Goal: Information Seeking & Learning: Compare options

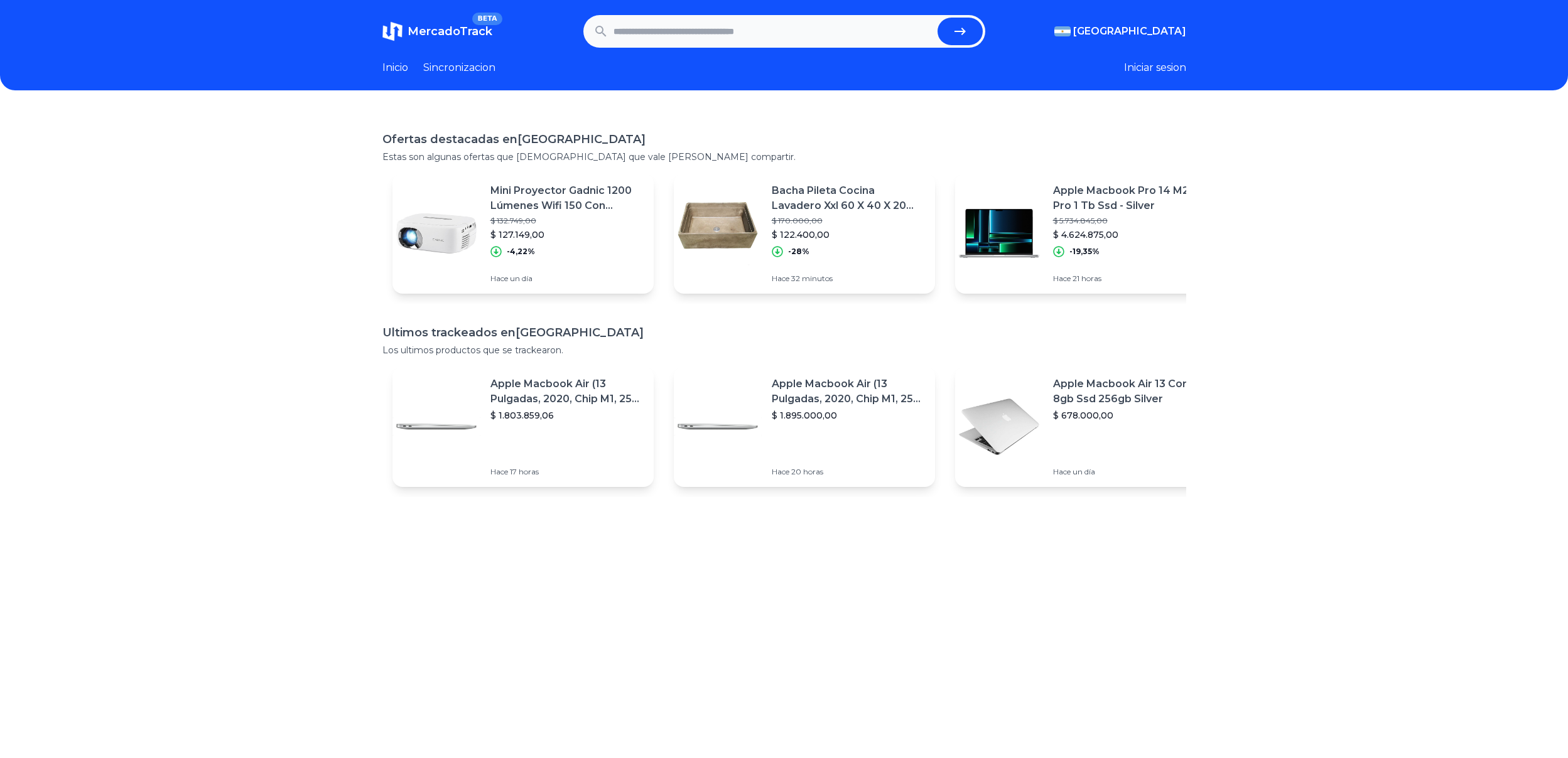
click at [706, 30] on input "text" at bounding box center [773, 31] width 318 height 27
type input "**********"
click at [937, 17] on button "submit" at bounding box center [959, 31] width 46 height 27
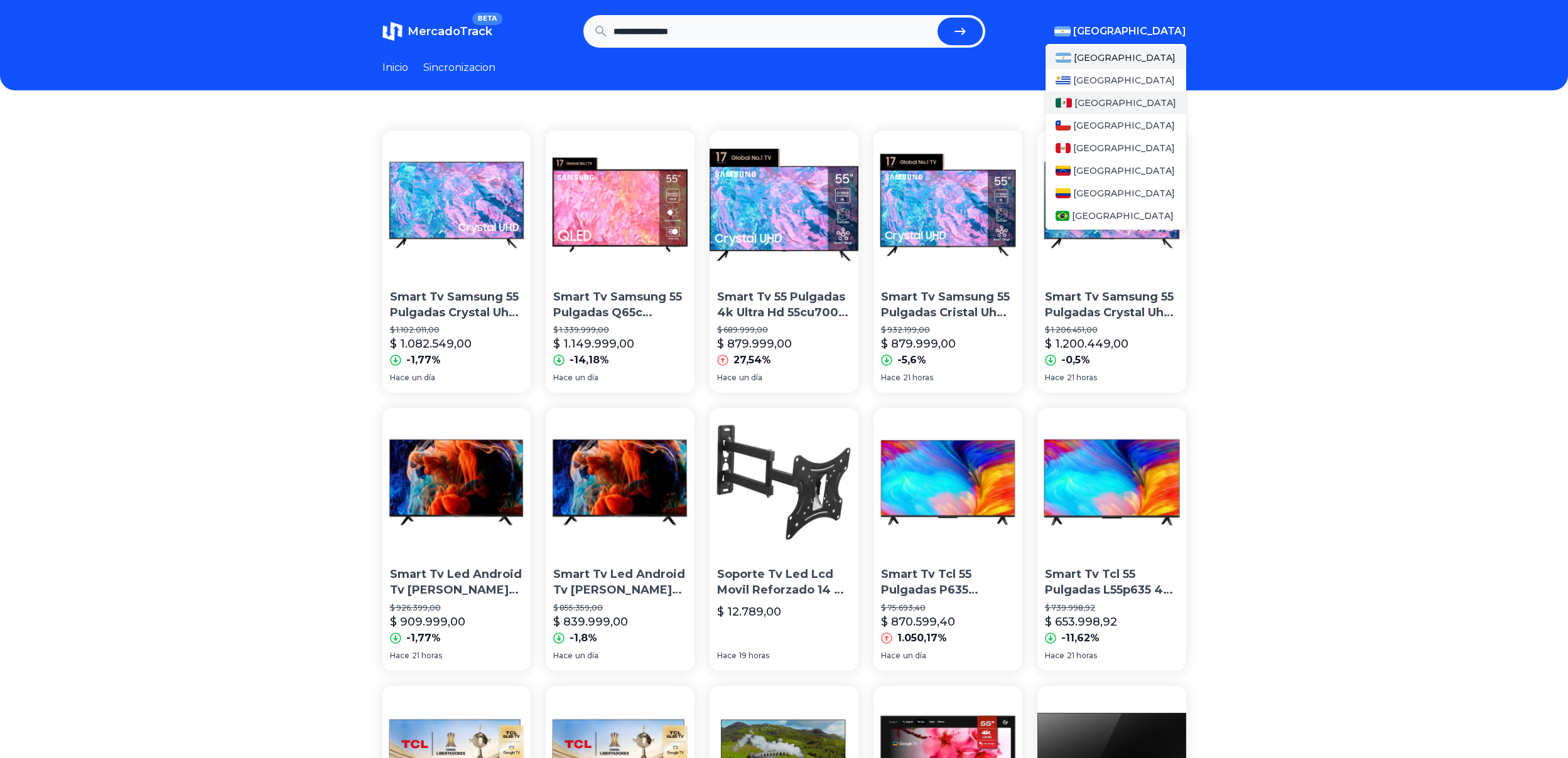
click at [1098, 100] on span "[GEOGRAPHIC_DATA]" at bounding box center [1124, 103] width 102 height 13
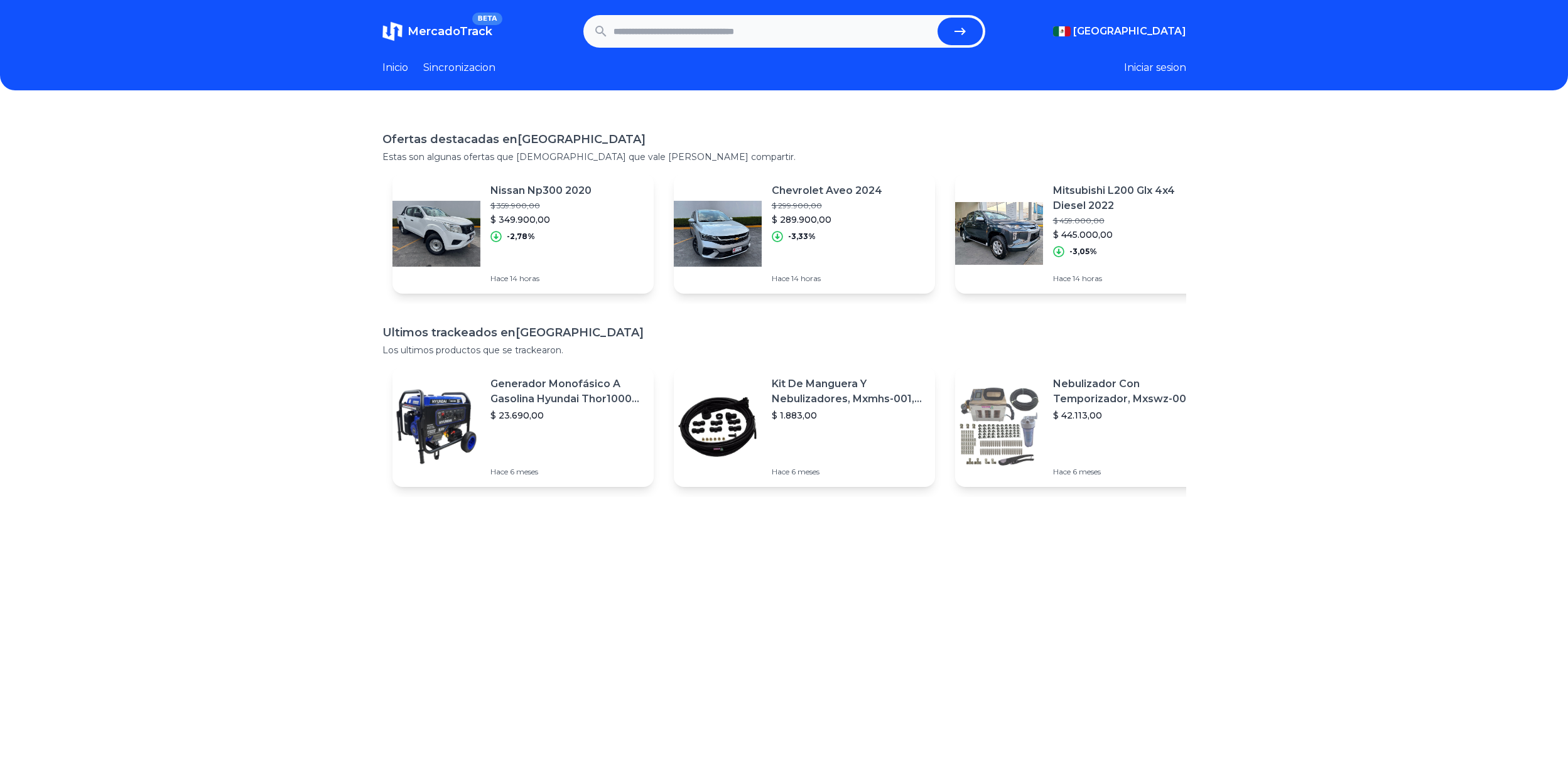
click at [715, 32] on input "text" at bounding box center [773, 31] width 318 height 27
type input "*"
type input "**********"
click at [937, 17] on button "submit" at bounding box center [959, 31] width 46 height 27
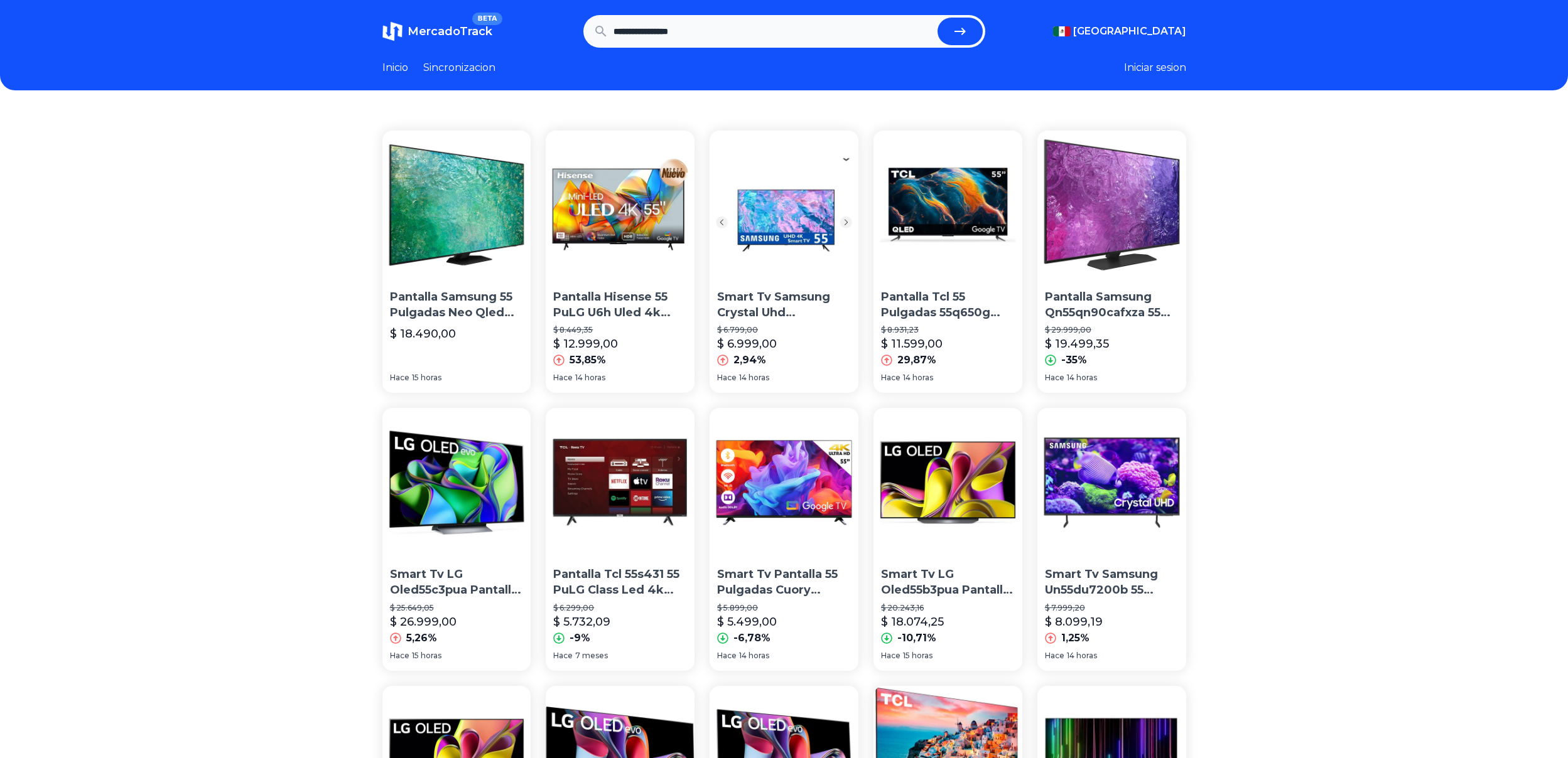
click at [810, 245] on img at bounding box center [784, 204] width 149 height 148
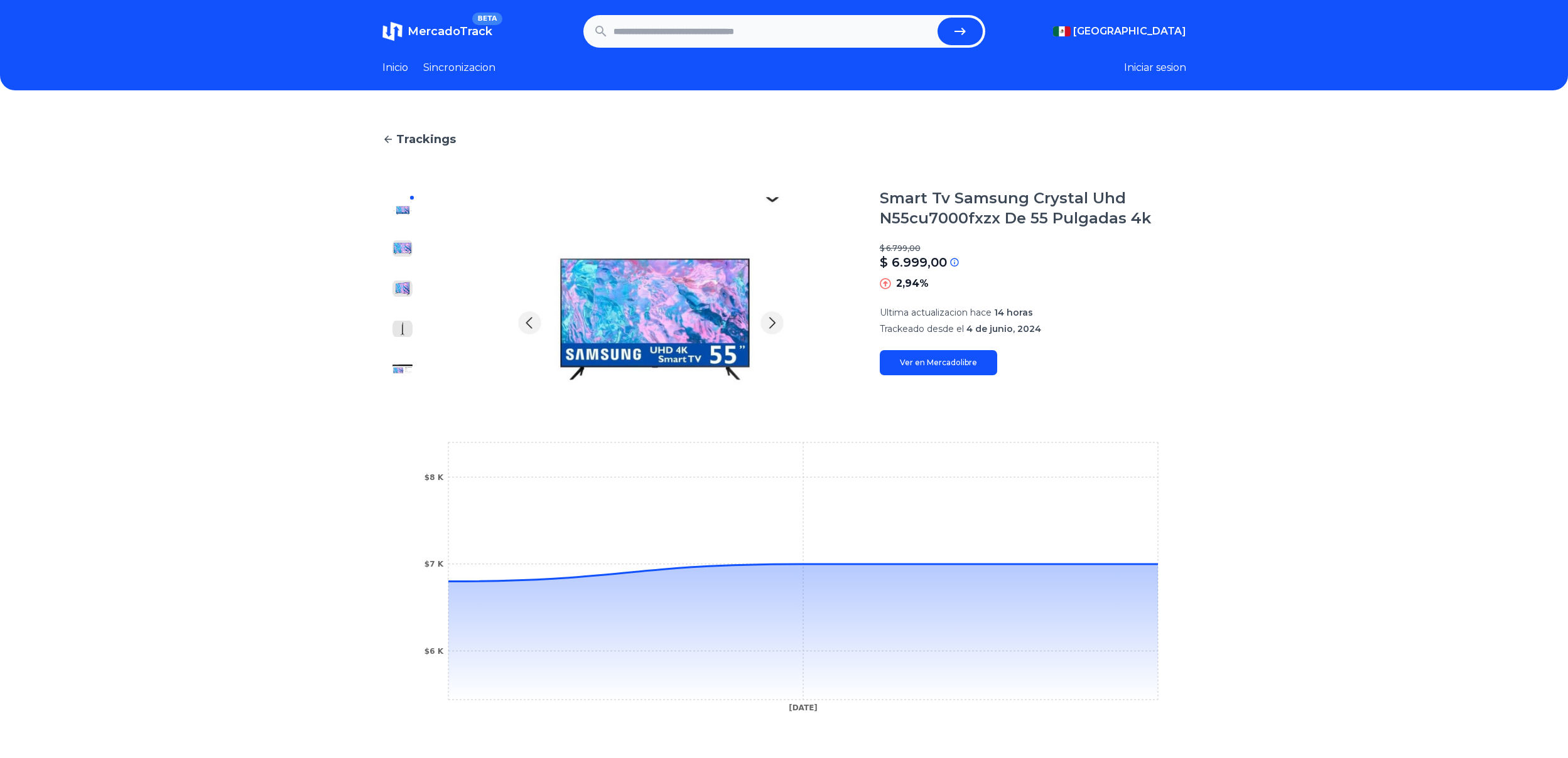
click at [413, 253] on img at bounding box center [402, 248] width 20 height 20
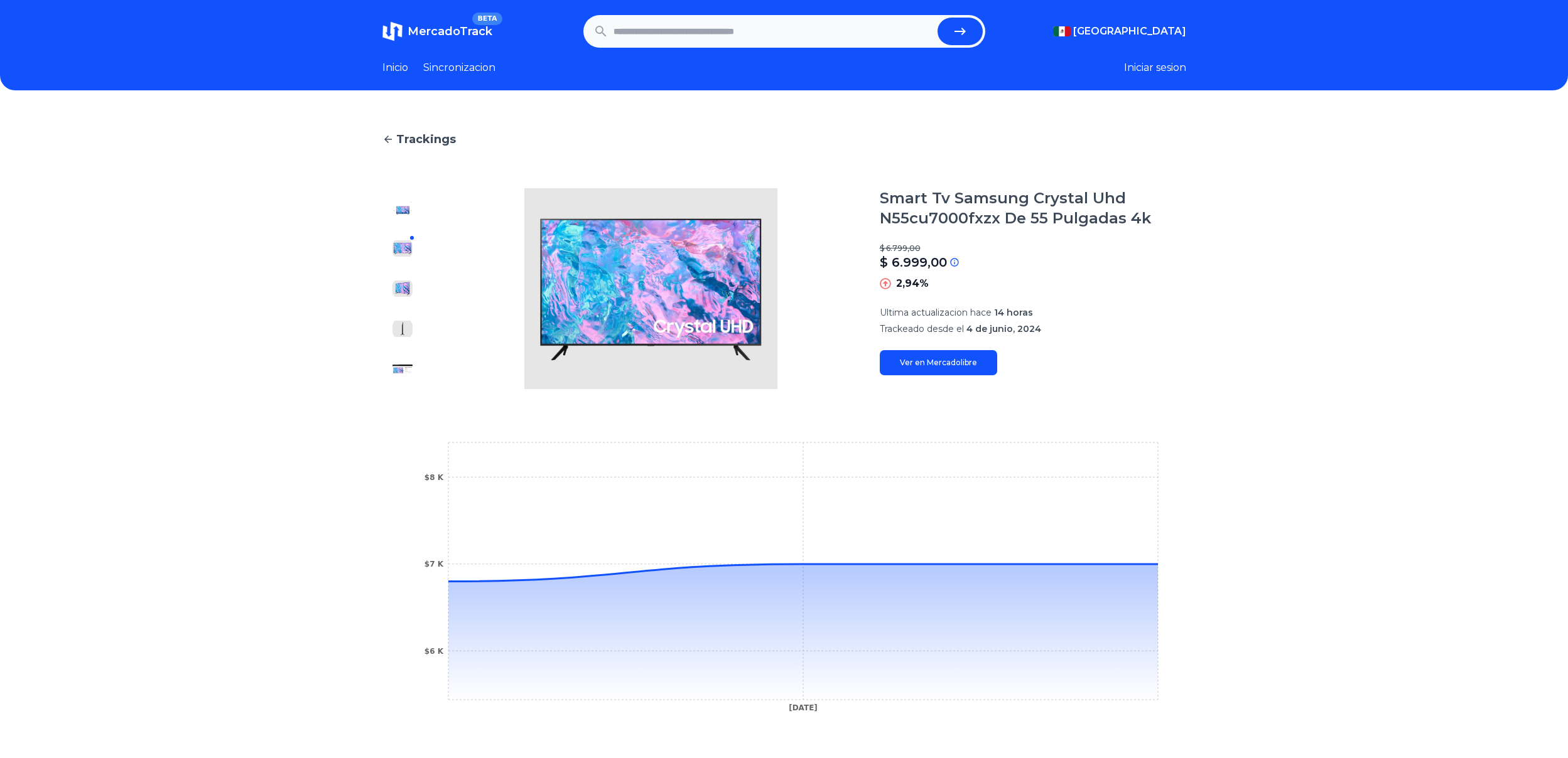
click at [412, 282] on img at bounding box center [402, 288] width 20 height 20
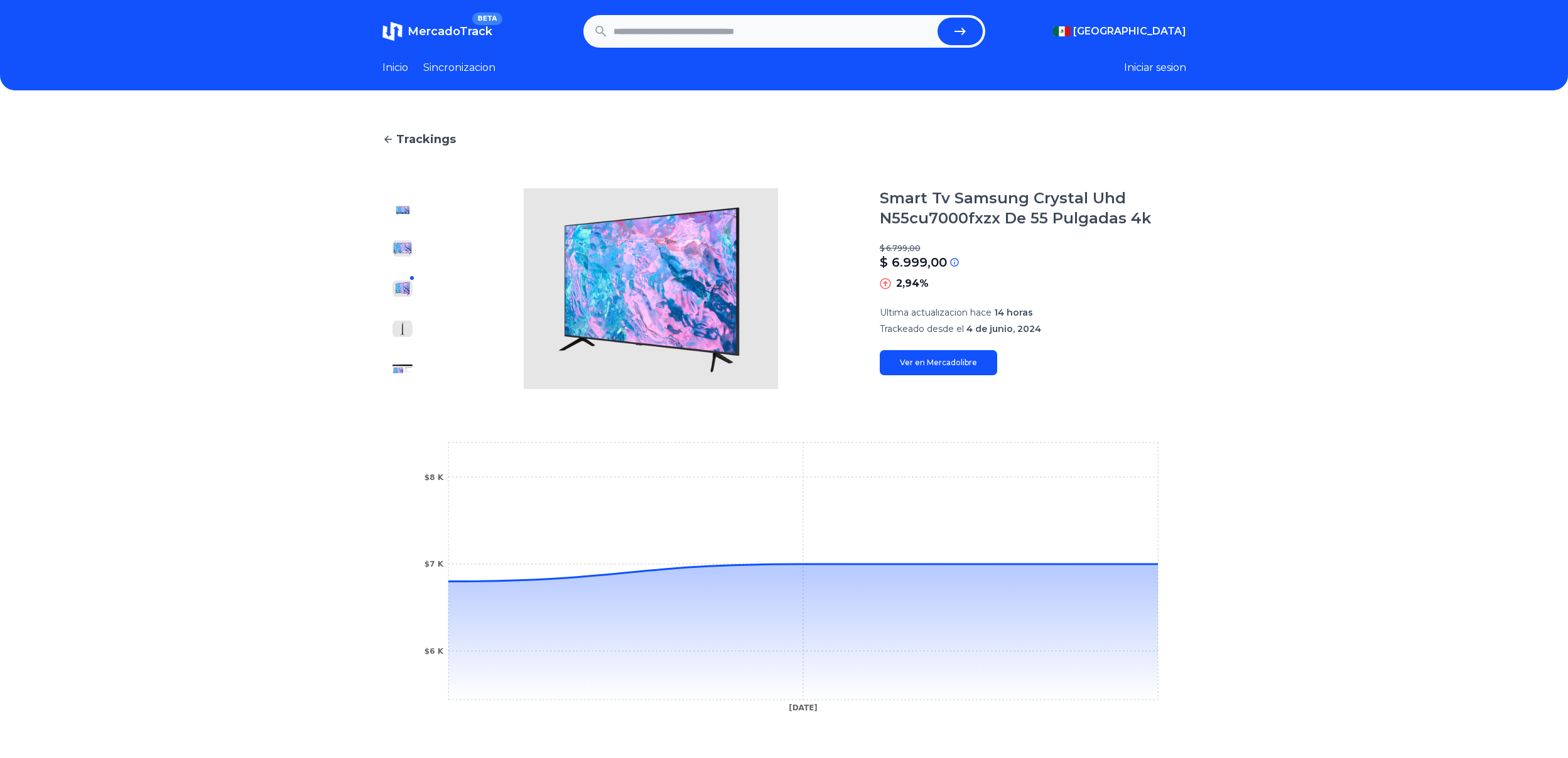
click at [411, 332] on img at bounding box center [402, 328] width 20 height 20
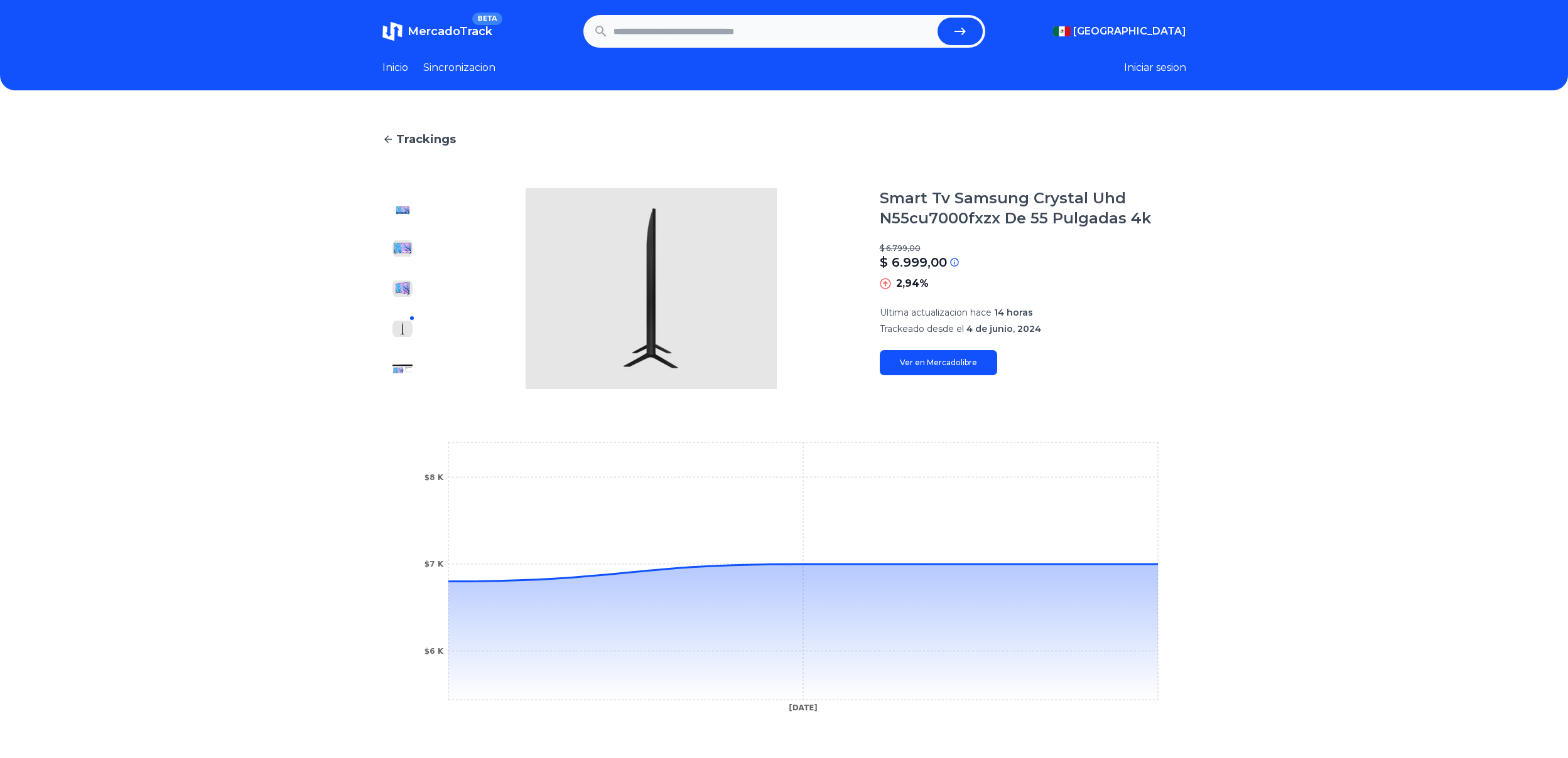
click at [412, 367] on img at bounding box center [402, 369] width 20 height 20
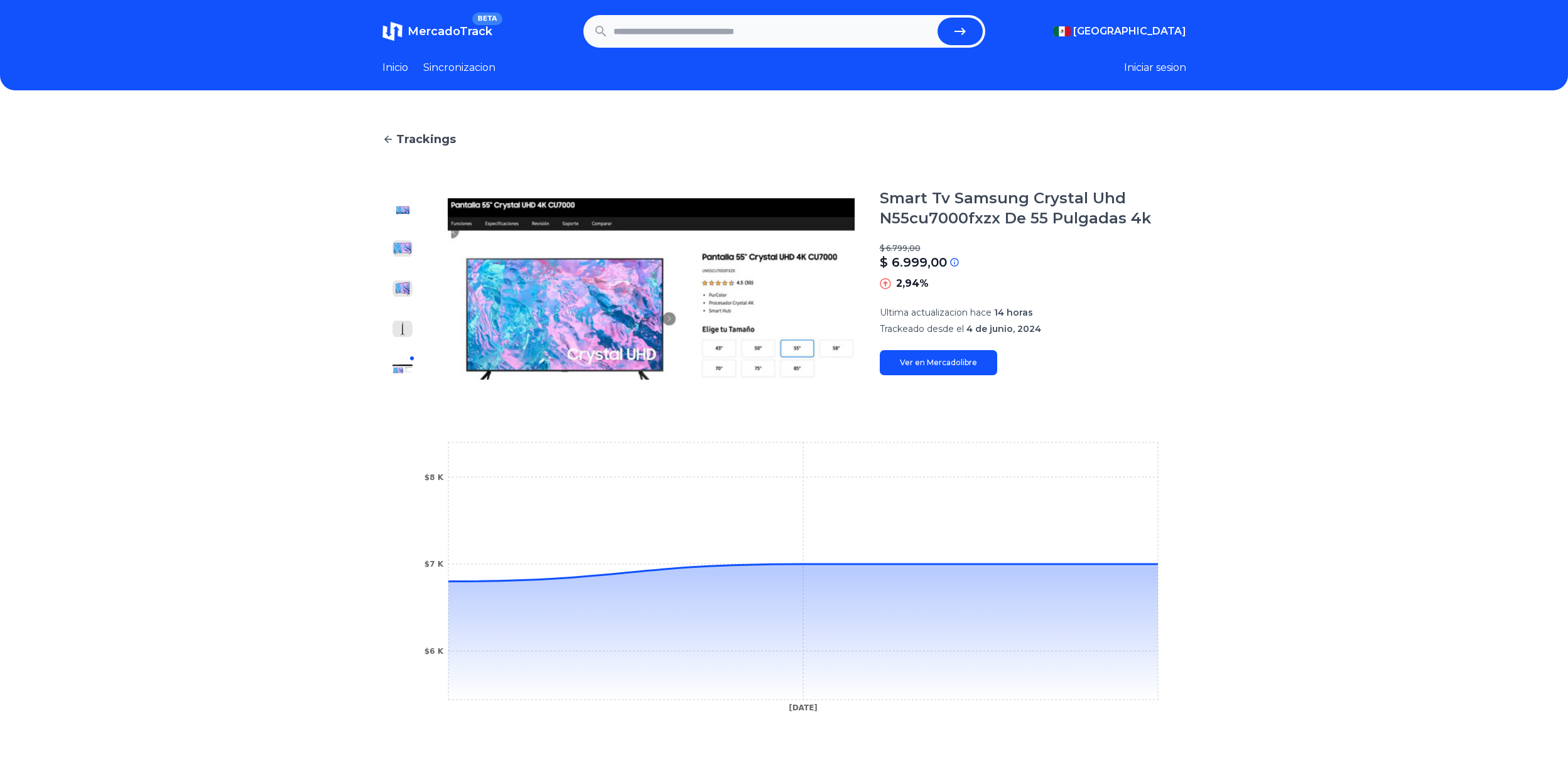
click at [970, 370] on link "Ver en Mercadolibre" at bounding box center [938, 363] width 117 height 25
click at [389, 144] on icon at bounding box center [388, 140] width 12 height 12
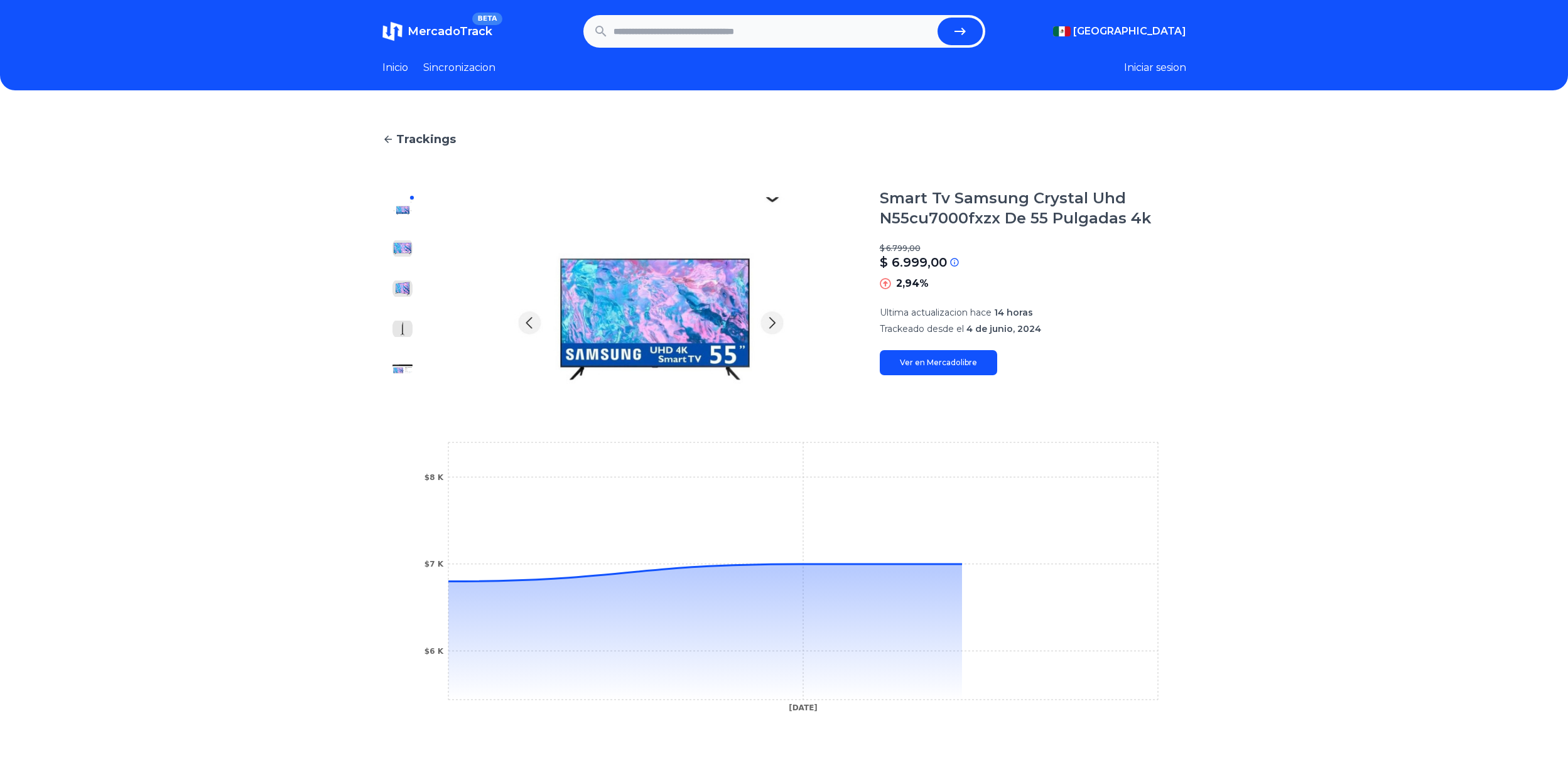
type input "**********"
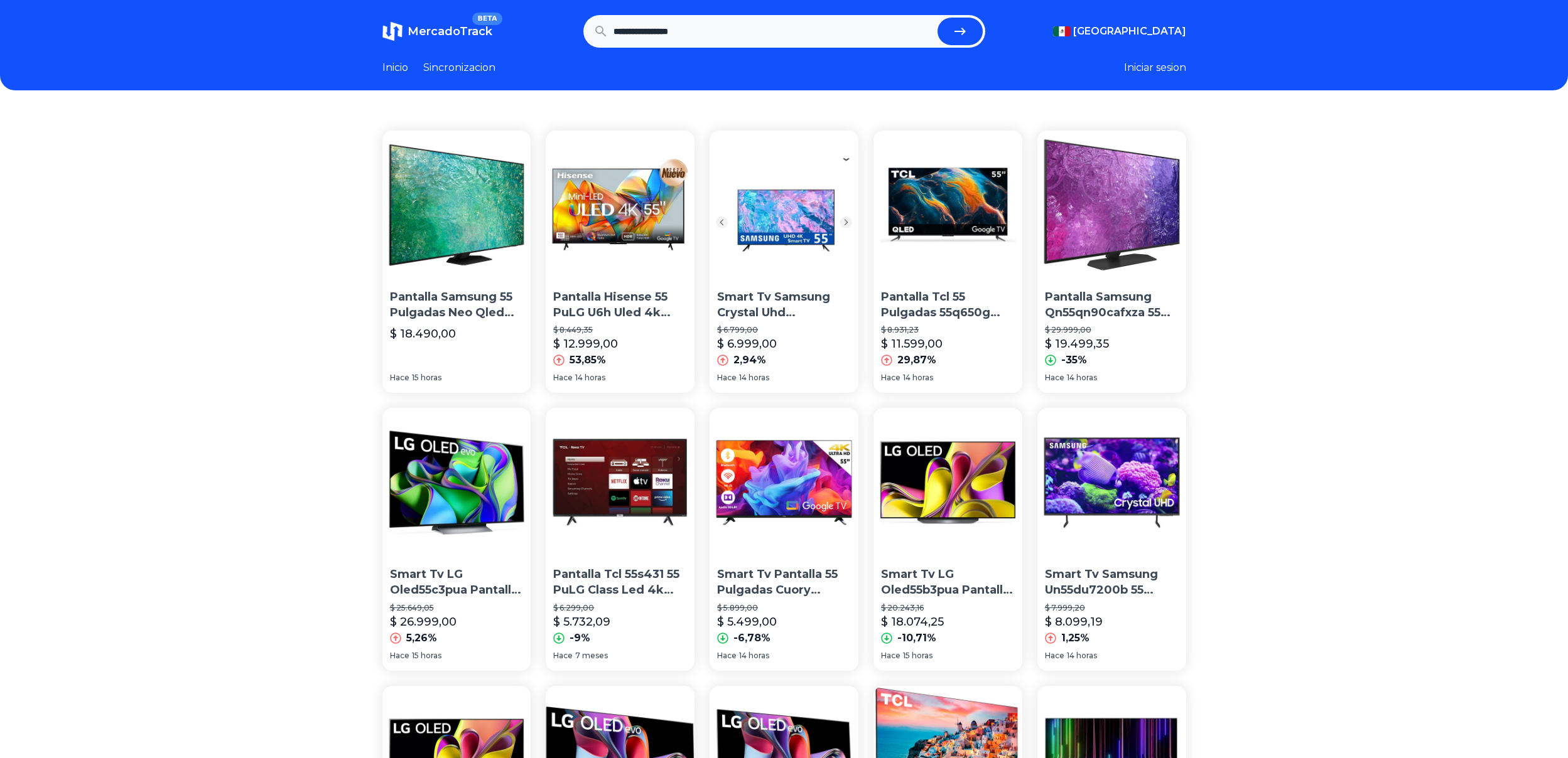
click at [620, 519] on img at bounding box center [619, 481] width 149 height 148
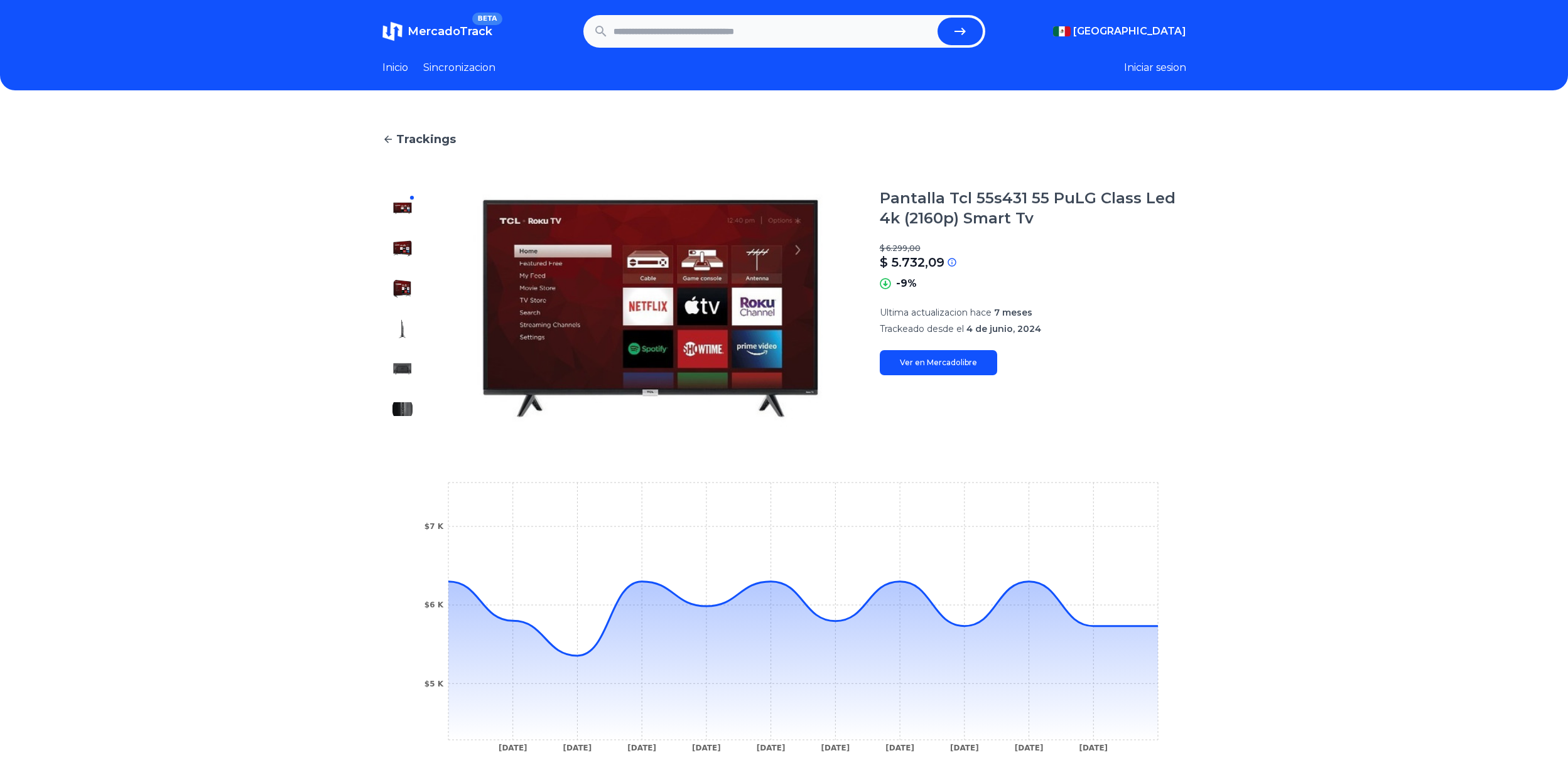
click at [937, 359] on link "Ver en Mercadolibre" at bounding box center [938, 363] width 117 height 25
click at [389, 136] on icon at bounding box center [388, 140] width 12 height 12
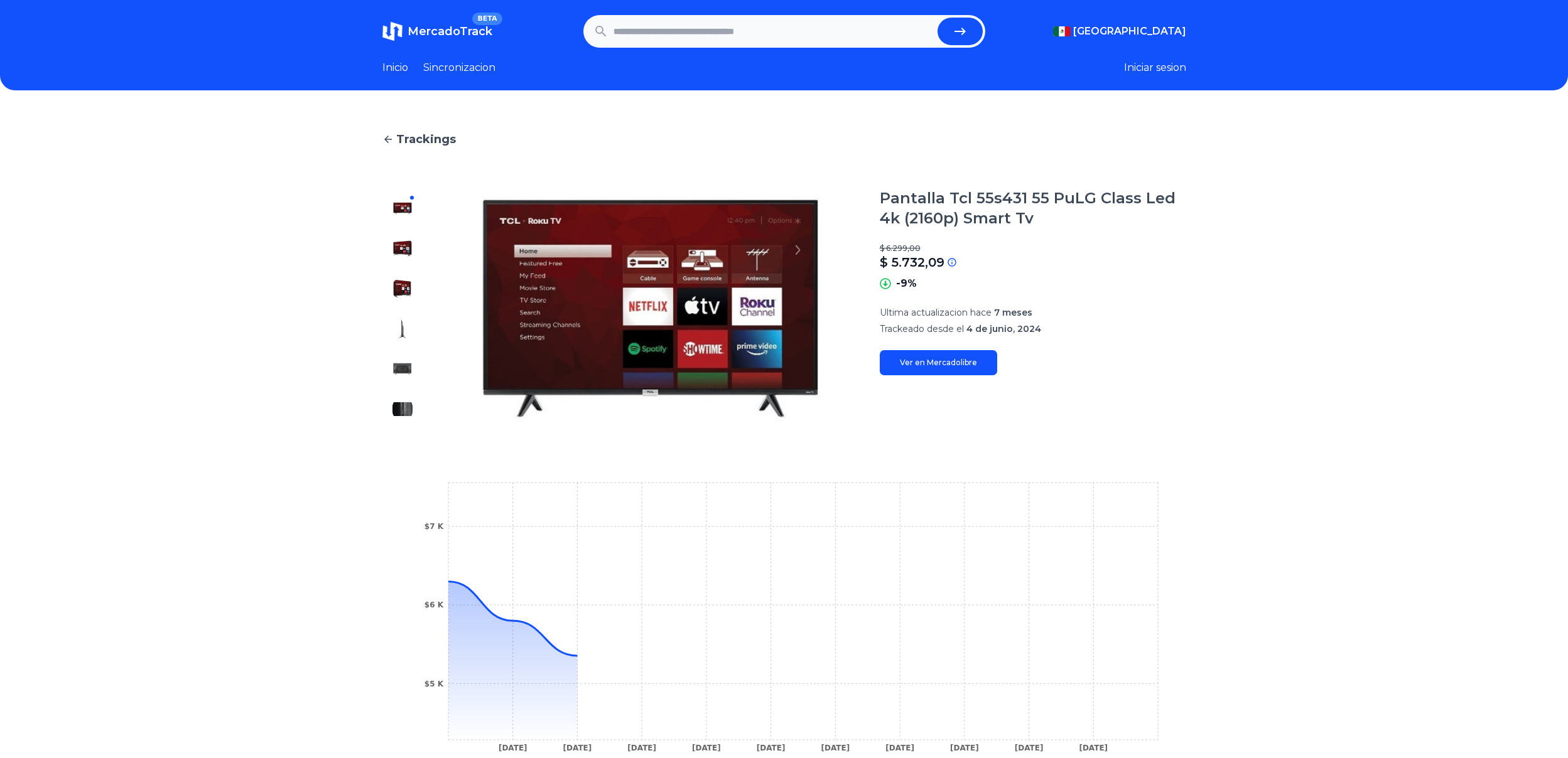
type input "**********"
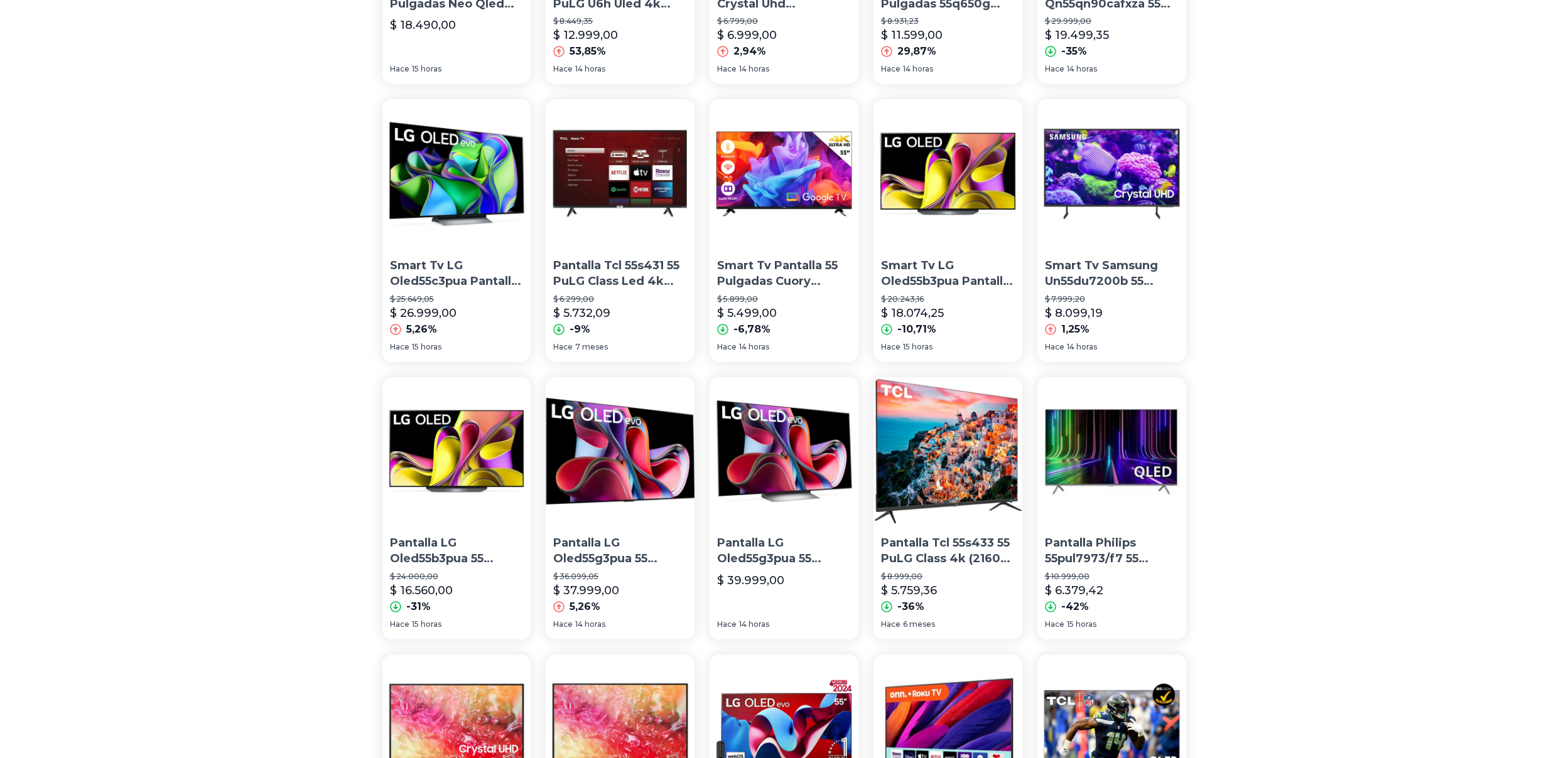
scroll to position [313, 0]
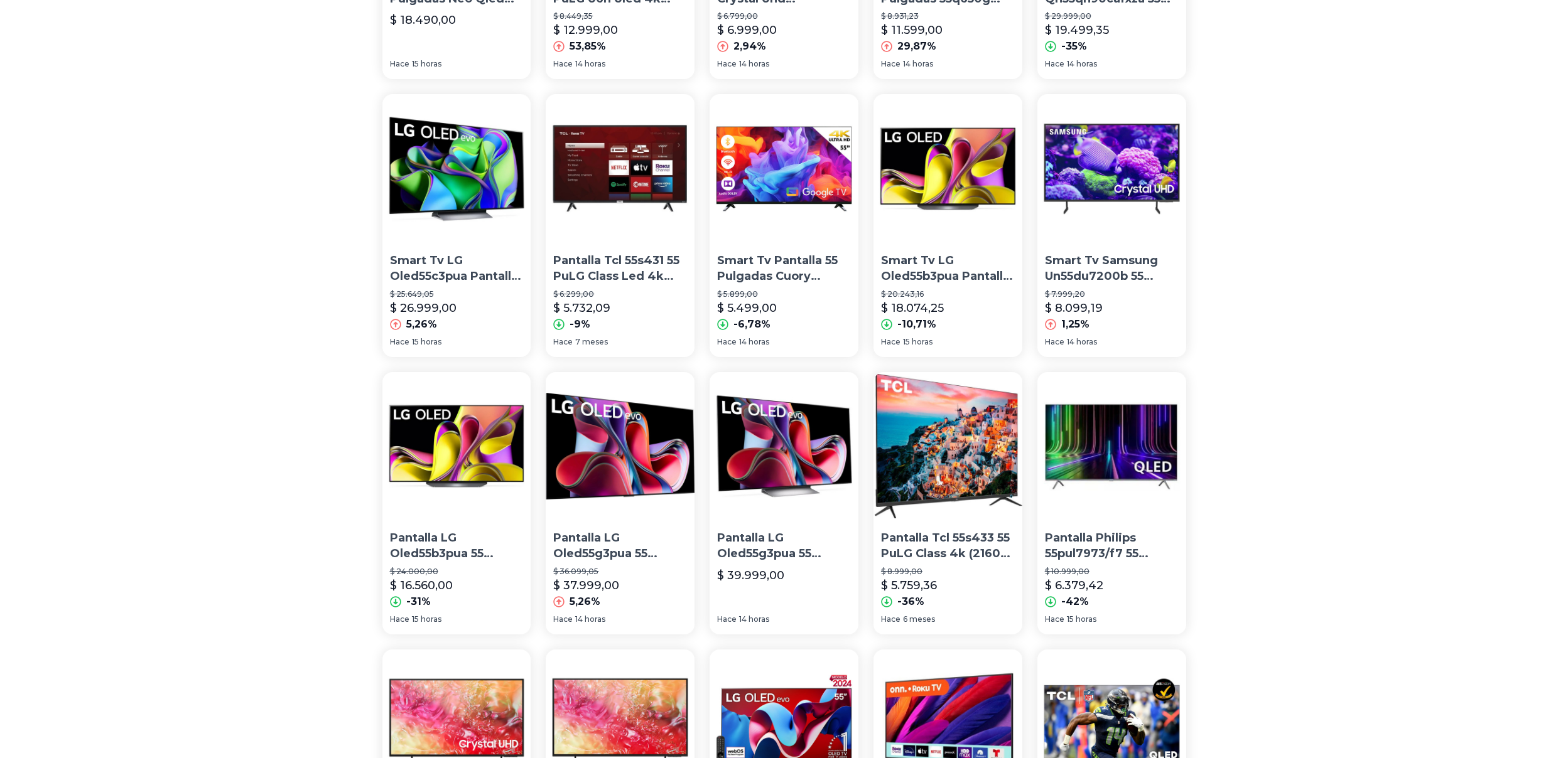
click at [946, 477] on img at bounding box center [947, 445] width 149 height 148
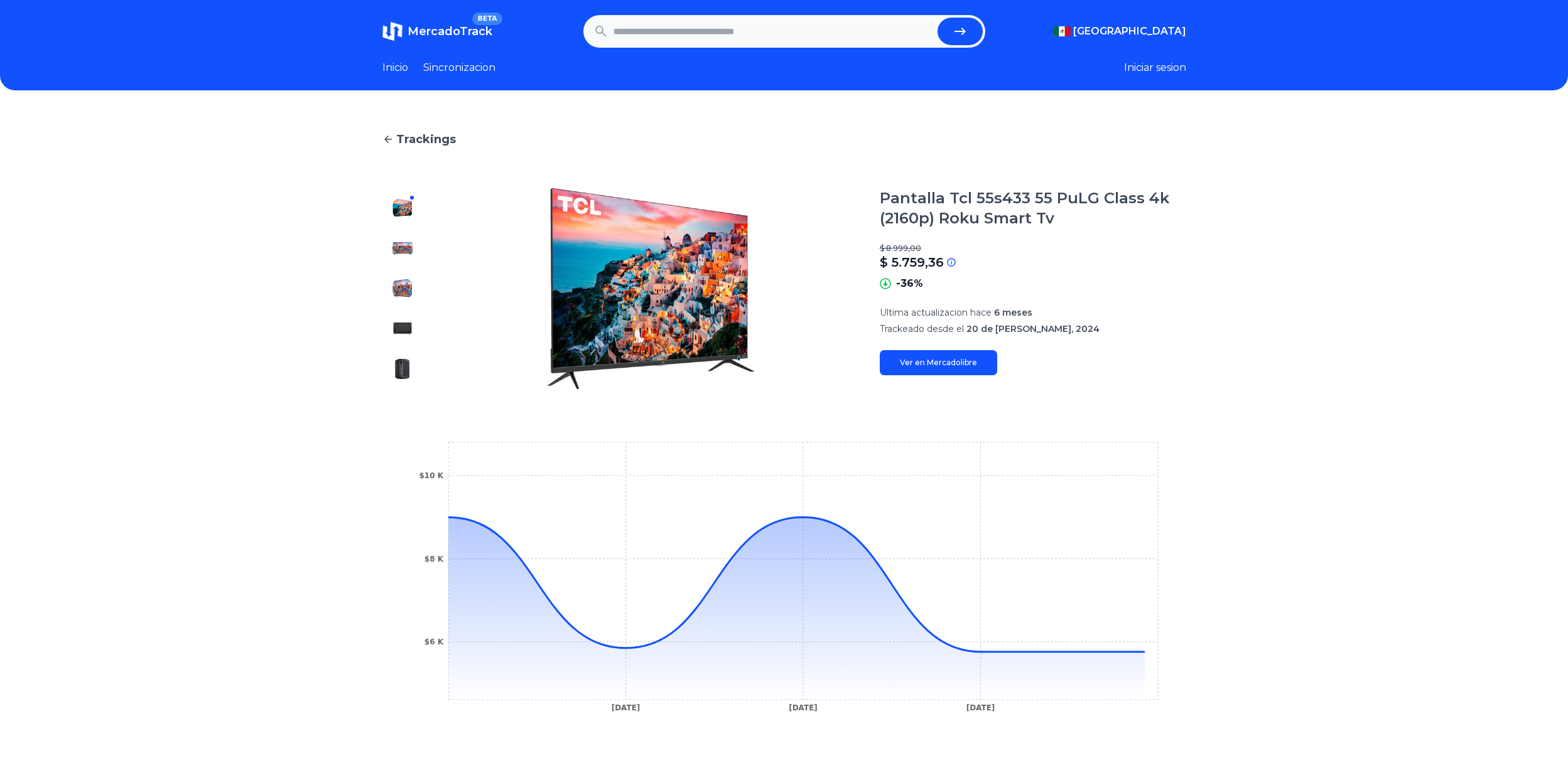
click at [411, 237] on div at bounding box center [402, 288] width 40 height 201
click at [410, 243] on img at bounding box center [402, 248] width 20 height 20
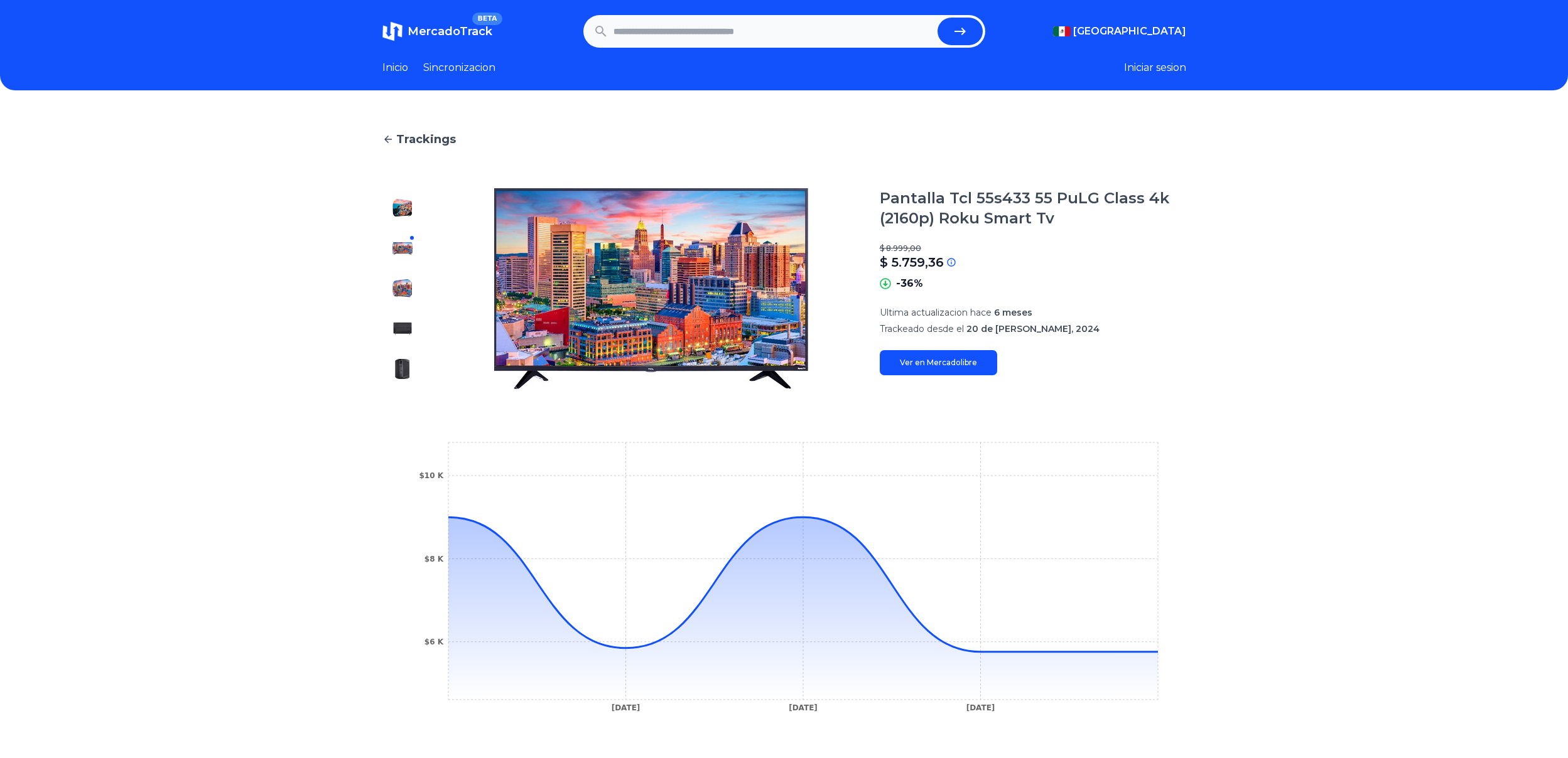
click at [410, 273] on div at bounding box center [402, 288] width 40 height 201
click at [410, 293] on img at bounding box center [402, 288] width 20 height 20
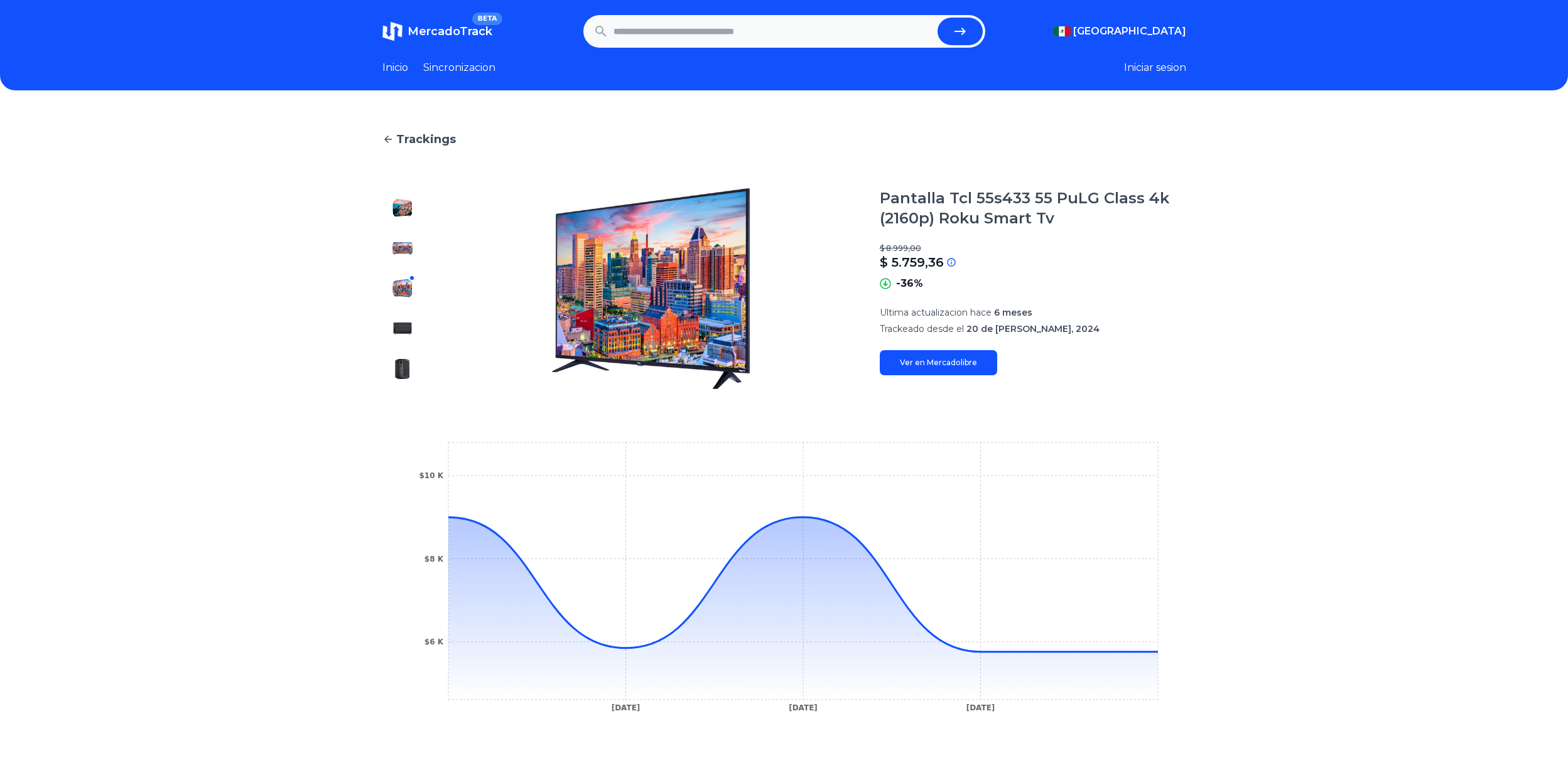
click at [410, 324] on img at bounding box center [402, 328] width 20 height 20
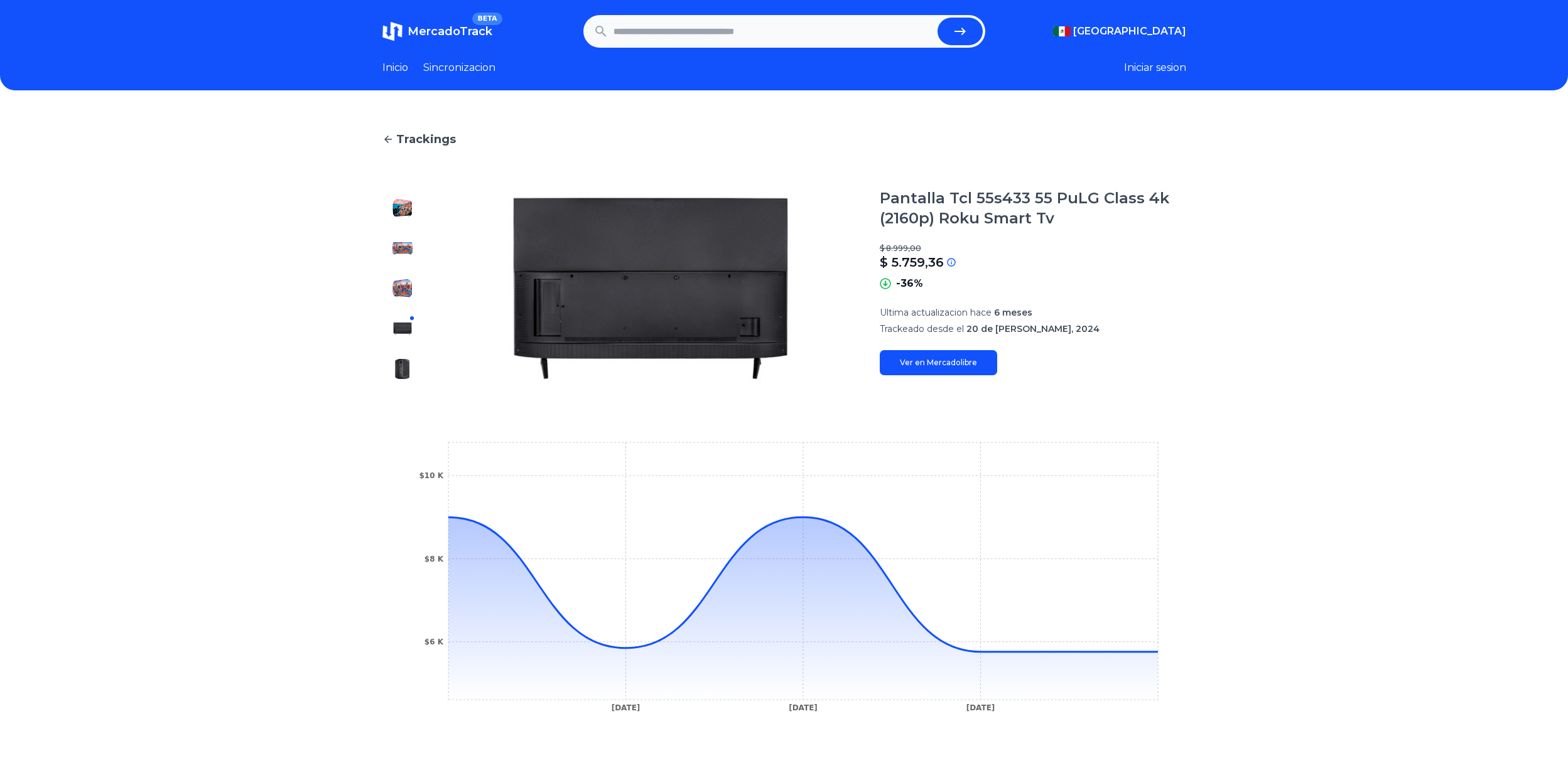
click at [413, 372] on img at bounding box center [402, 369] width 20 height 20
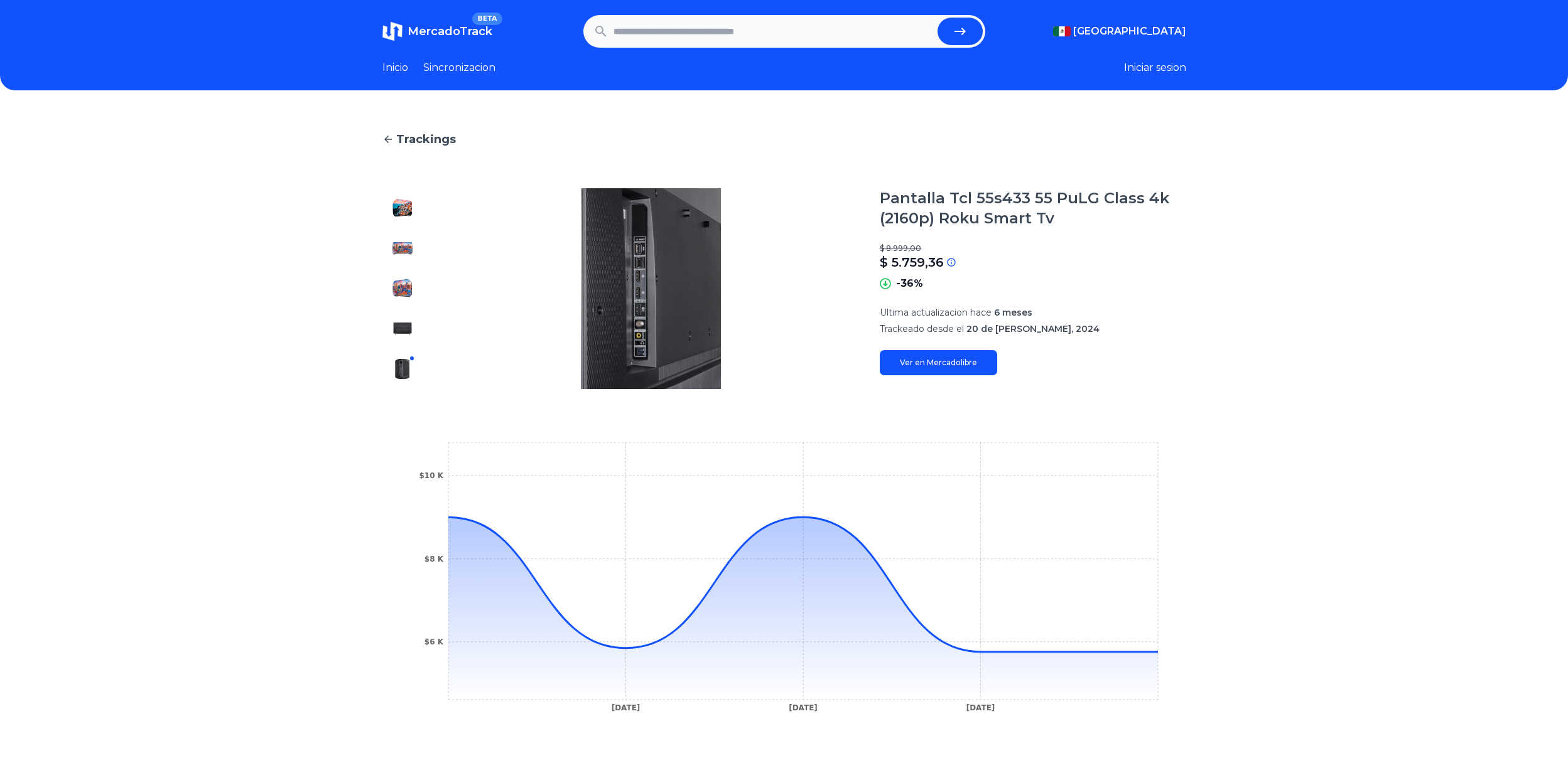
click at [967, 356] on link "Ver en Mercadolibre" at bounding box center [938, 363] width 117 height 25
type input "**********"
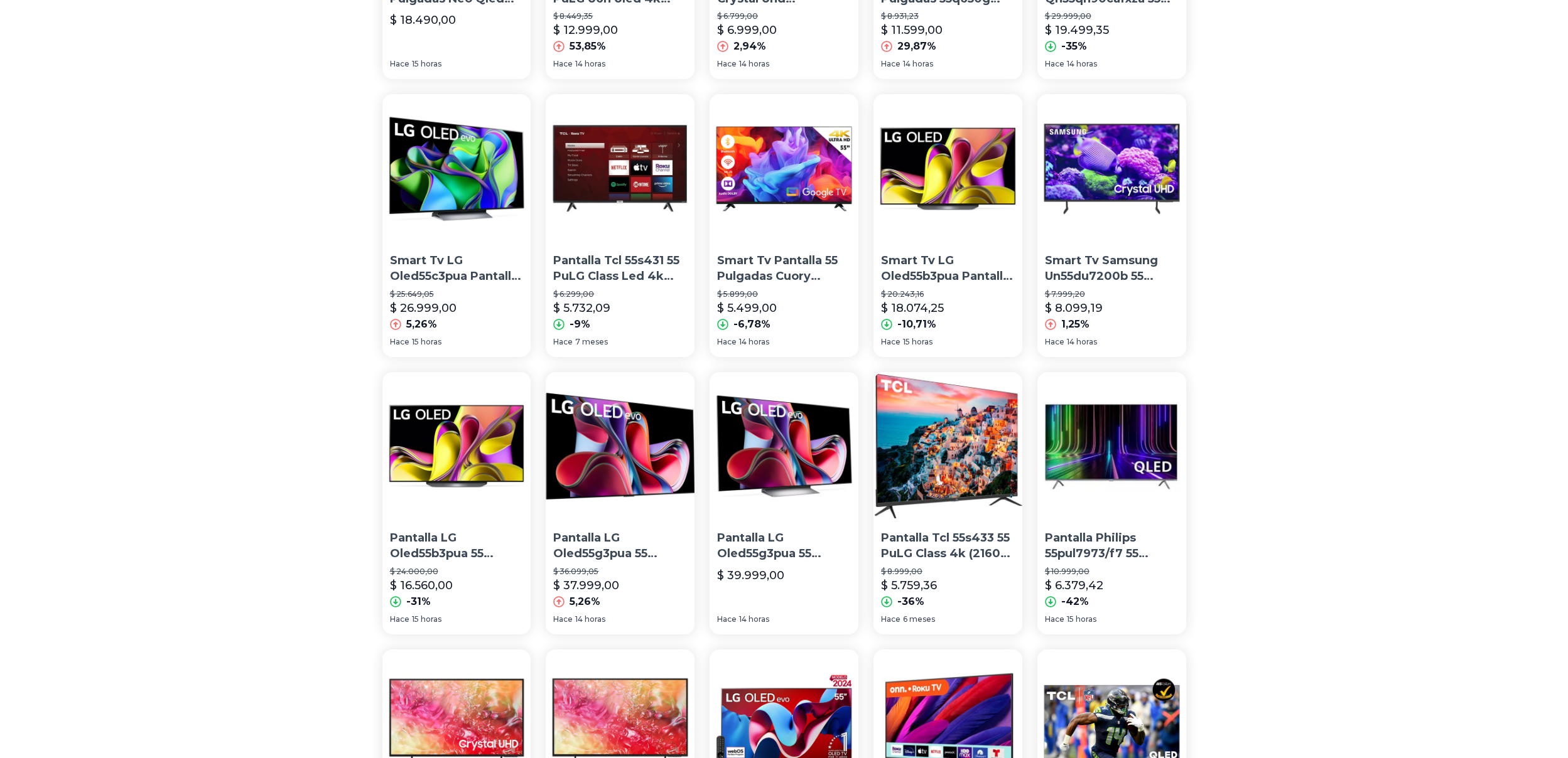
click at [1072, 542] on p "Pantalla Philips 55pul7973/f7 55 Pulgadas Smart Tv Qled 4k" at bounding box center [1112, 545] width 134 height 31
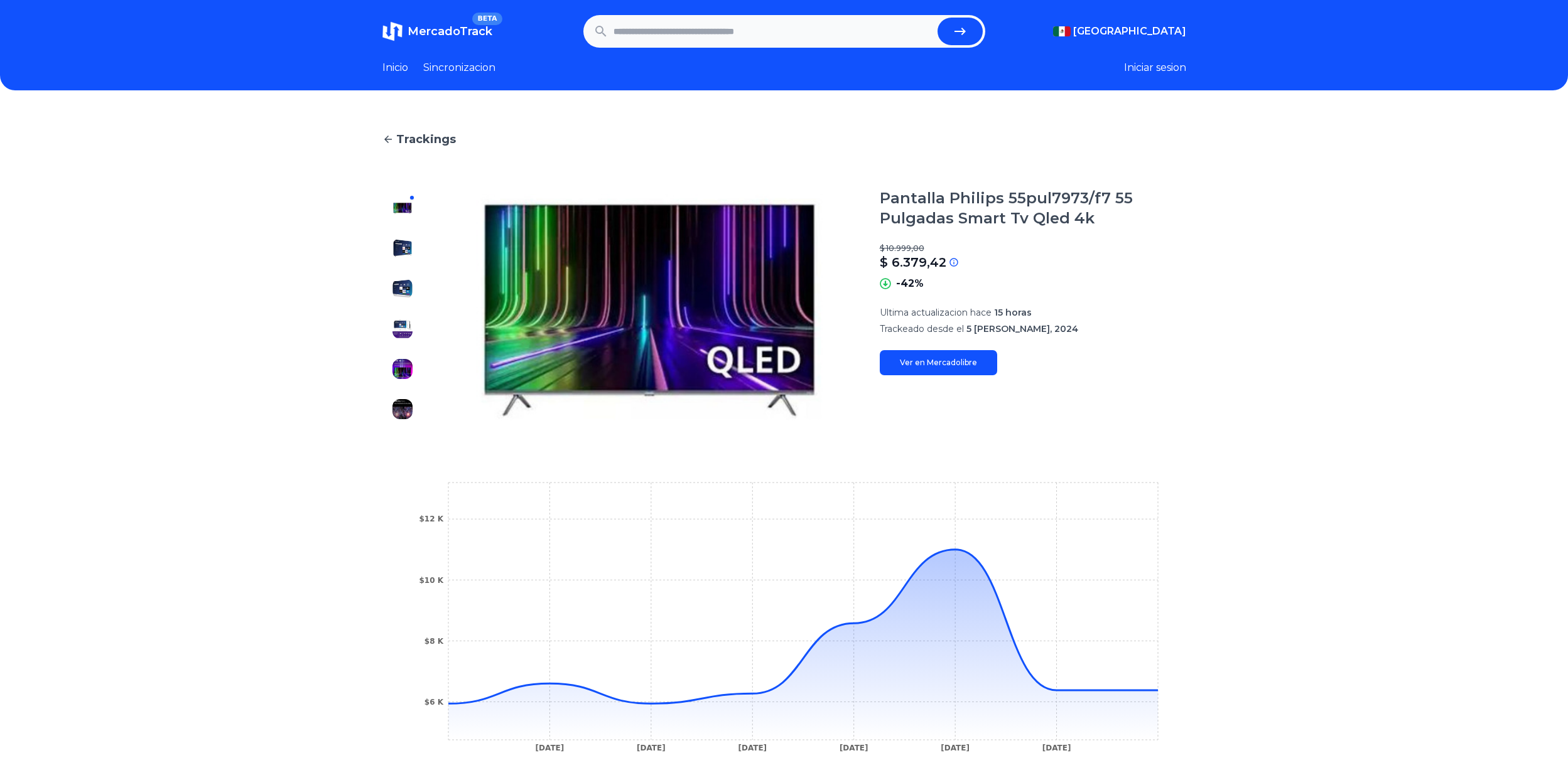
click at [911, 369] on link "Ver en Mercadolibre" at bounding box center [938, 363] width 117 height 25
type input "**********"
